Goal: Obtain resource: Download file/media

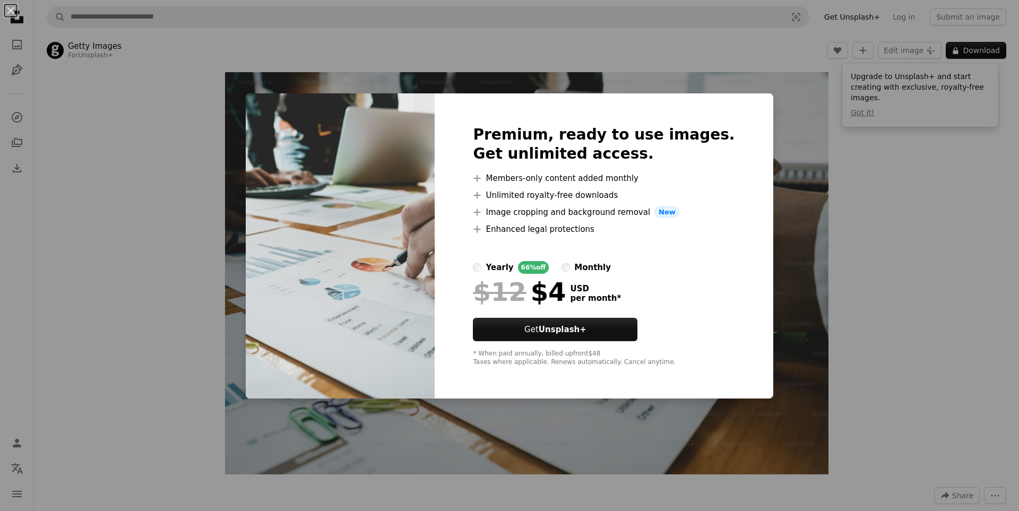
click at [805, 218] on div "An X shape Premium, ready to use images. Get unlimited access. A plus sign Memb…" at bounding box center [509, 255] width 1019 height 511
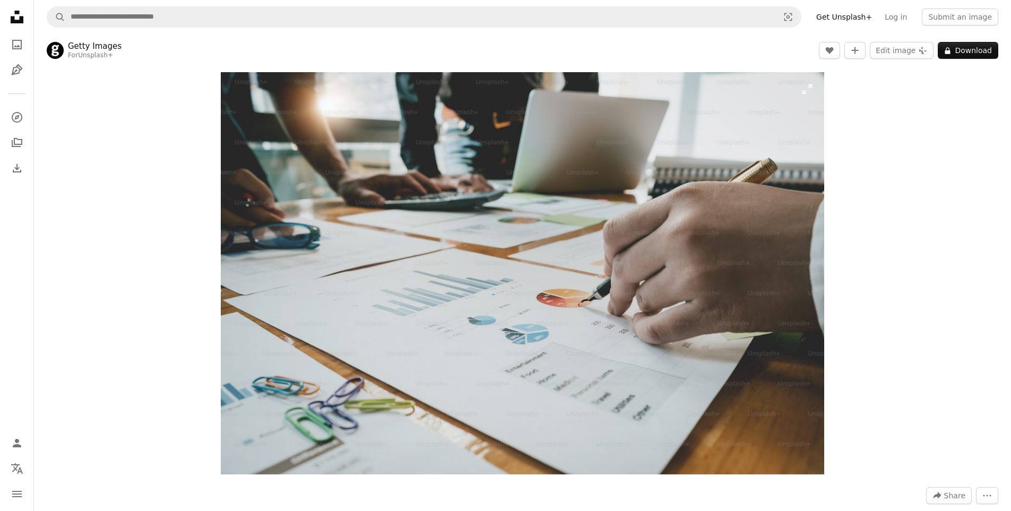
click at [629, 193] on img "Zoom in on this image" at bounding box center [522, 273] width 603 height 402
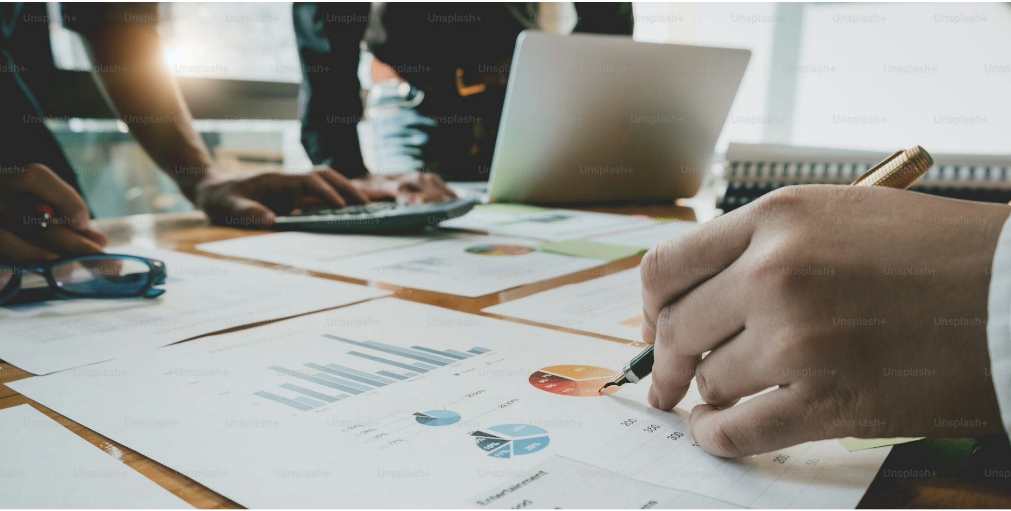
scroll to position [79, 0]
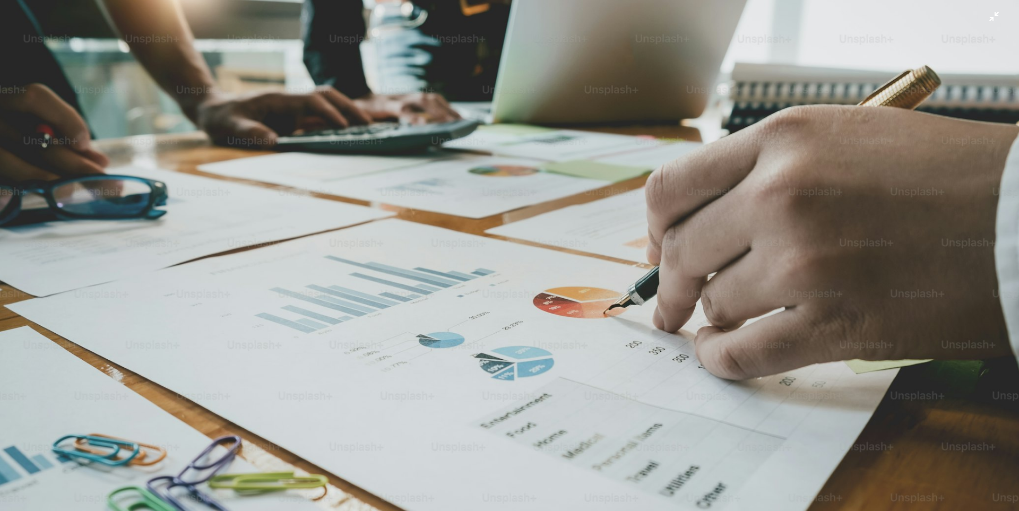
click at [629, 193] on img "Zoom out on this image" at bounding box center [509, 260] width 1020 height 680
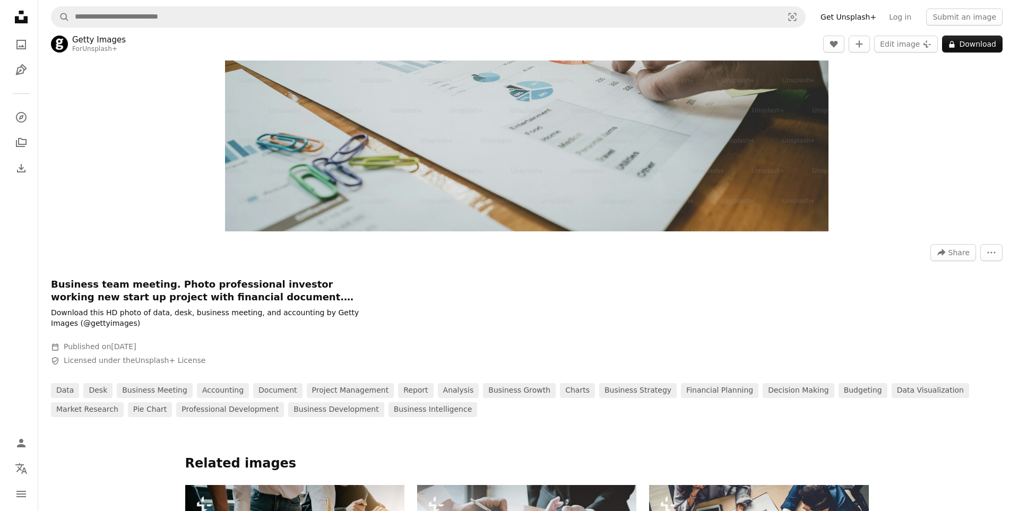
scroll to position [0, 0]
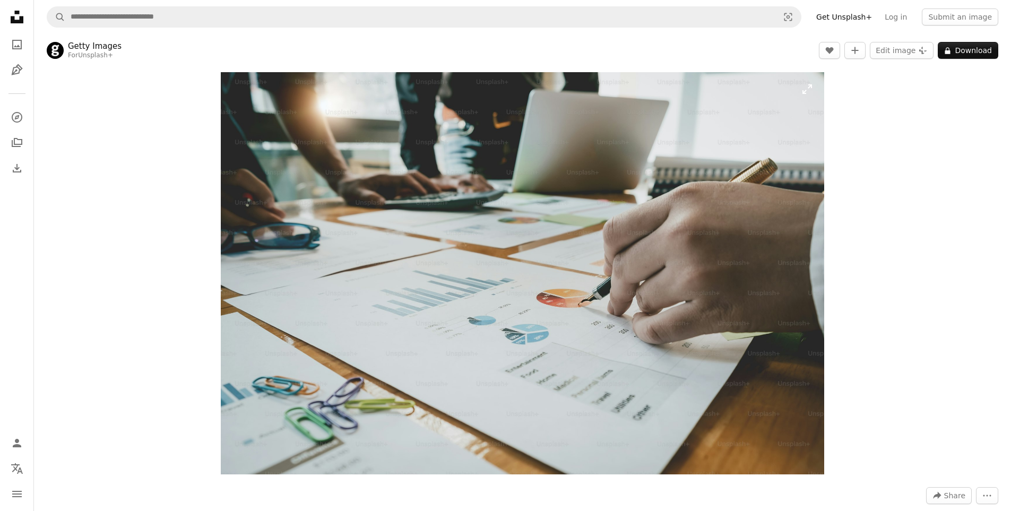
click at [428, 204] on img "Zoom in on this image" at bounding box center [522, 273] width 603 height 402
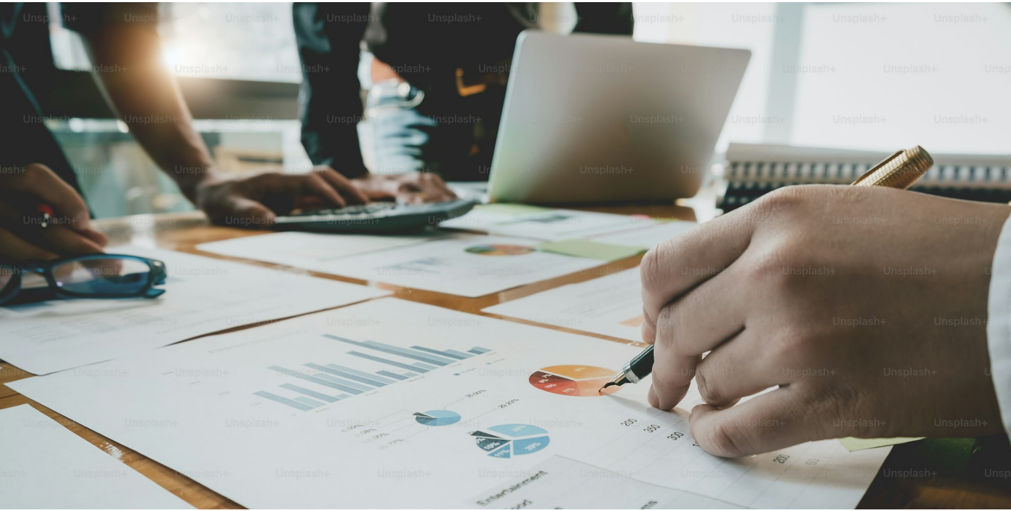
scroll to position [79, 0]
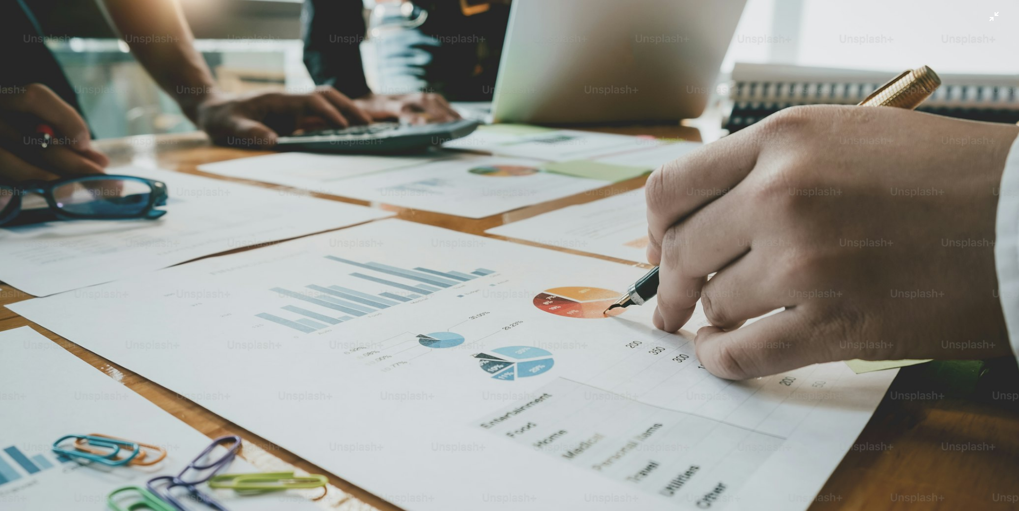
click at [428, 204] on img "Zoom out on this image" at bounding box center [509, 260] width 1020 height 680
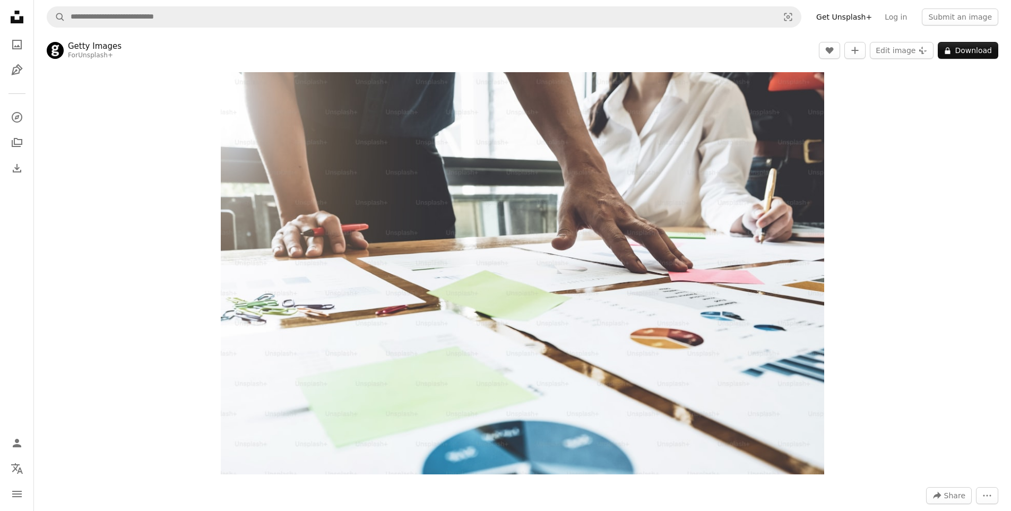
click at [936, 94] on div "Zoom in" at bounding box center [522, 273] width 977 height 413
